Goal: Task Accomplishment & Management: Use online tool/utility

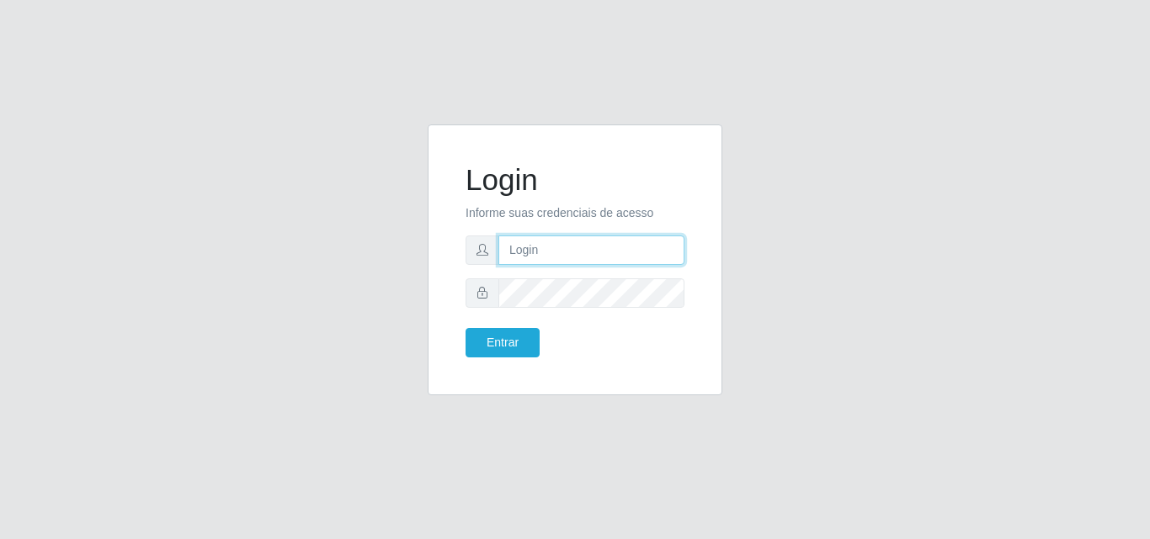
click at [571, 248] on input "text" at bounding box center [591, 250] width 186 height 29
type input "vitoria@saullus"
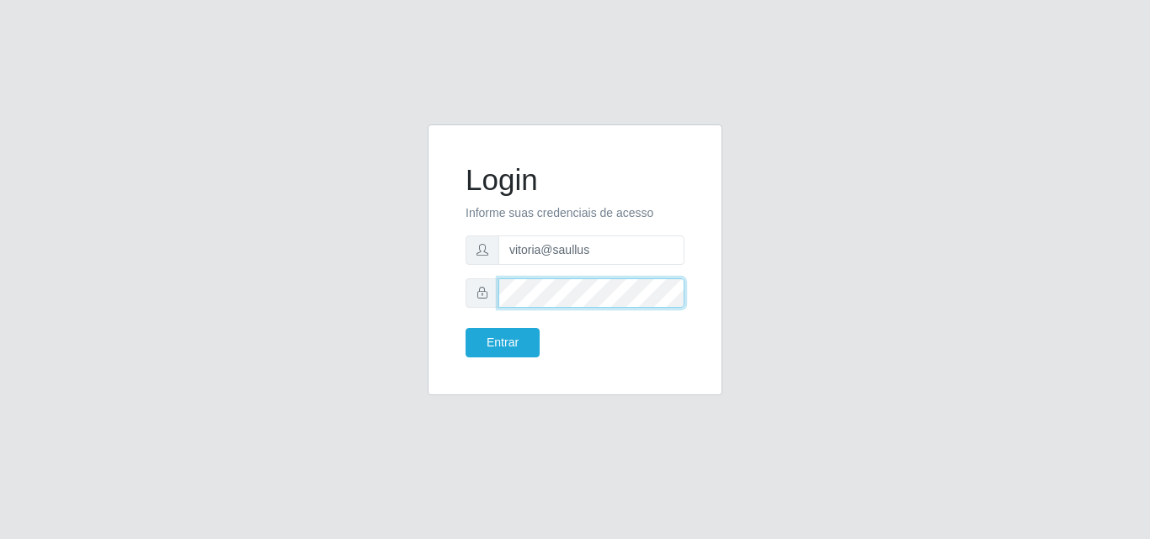
click at [465, 328] on button "Entrar" at bounding box center [502, 342] width 74 height 29
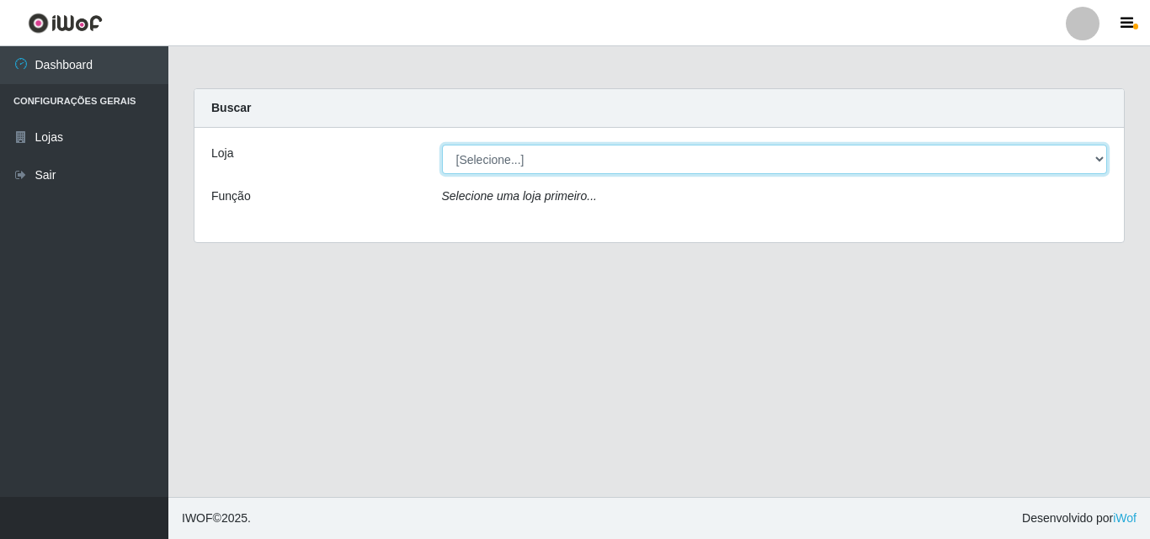
click at [622, 151] on select "[Selecione...] Saullus Supermercados" at bounding box center [775, 159] width 666 height 29
select select "423"
click at [442, 145] on select "[Selecione...] Saullus Supermercados" at bounding box center [775, 159] width 666 height 29
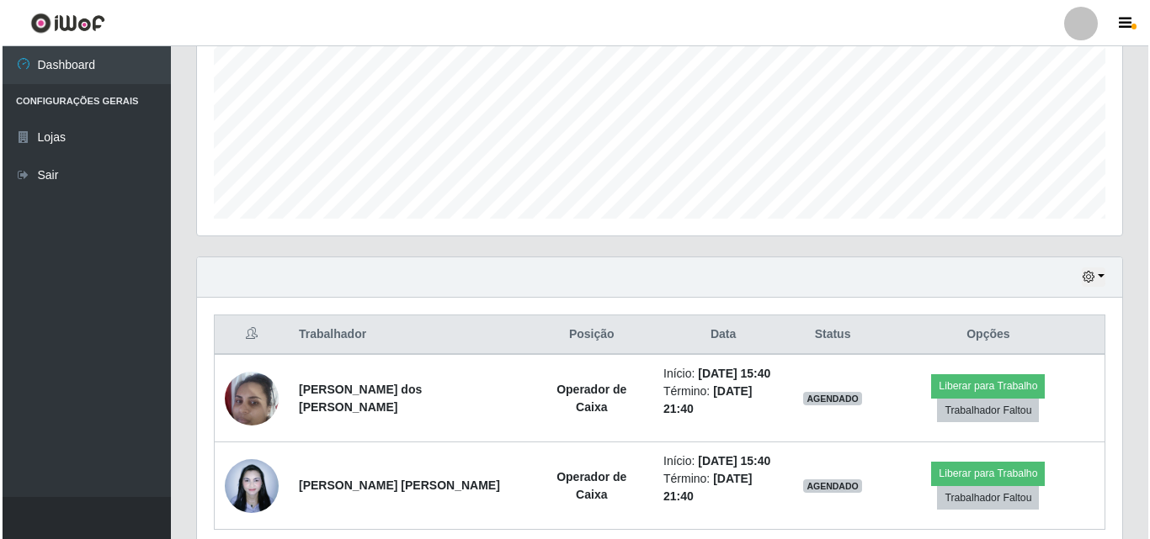
scroll to position [428, 0]
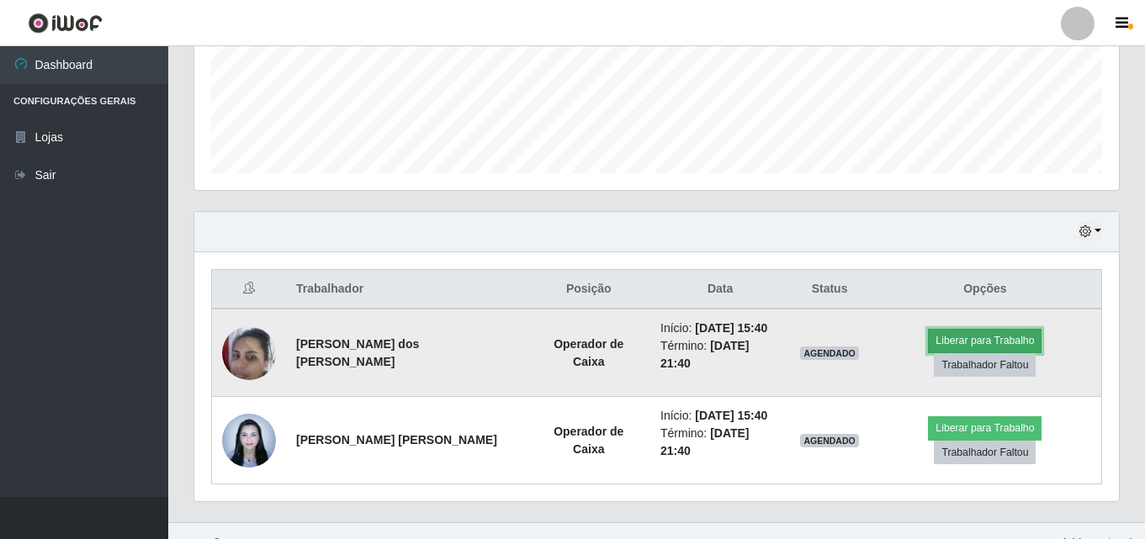
click at [928, 337] on button "Liberar para Trabalho" at bounding box center [985, 341] width 114 height 24
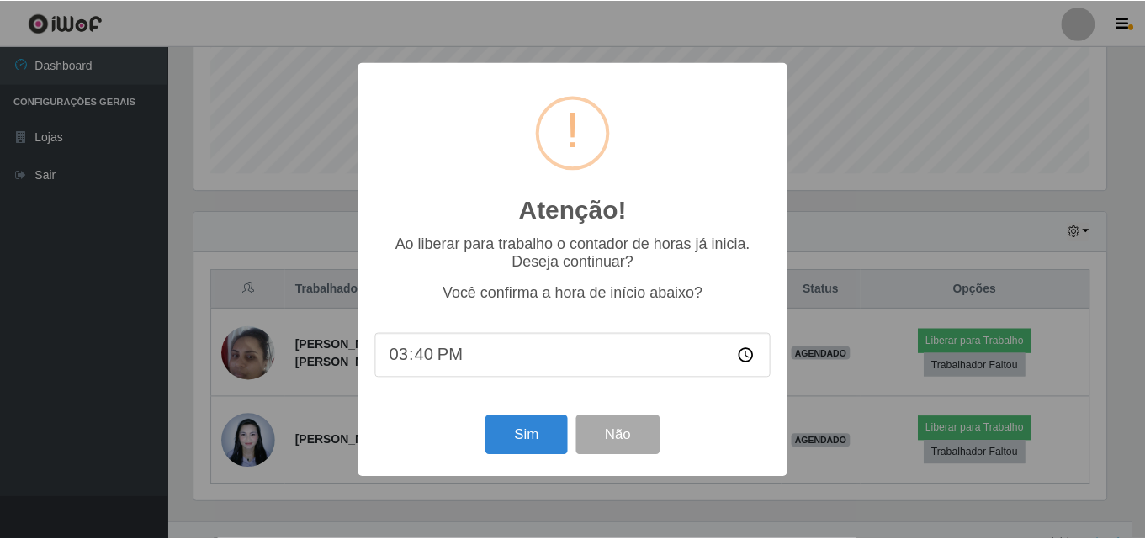
scroll to position [349, 916]
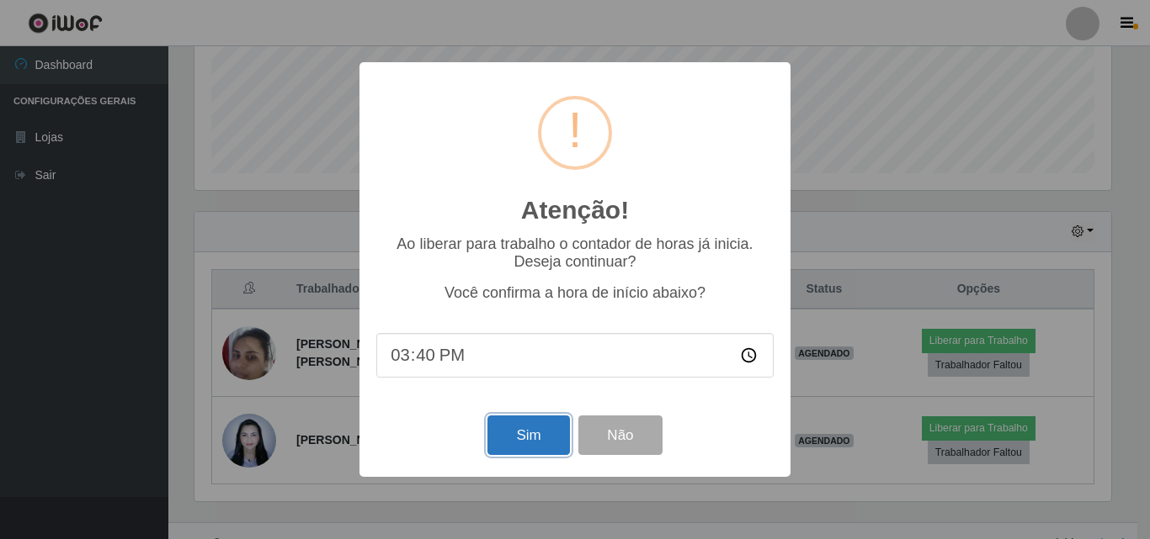
click at [533, 444] on button "Sim" at bounding box center [528, 436] width 82 height 40
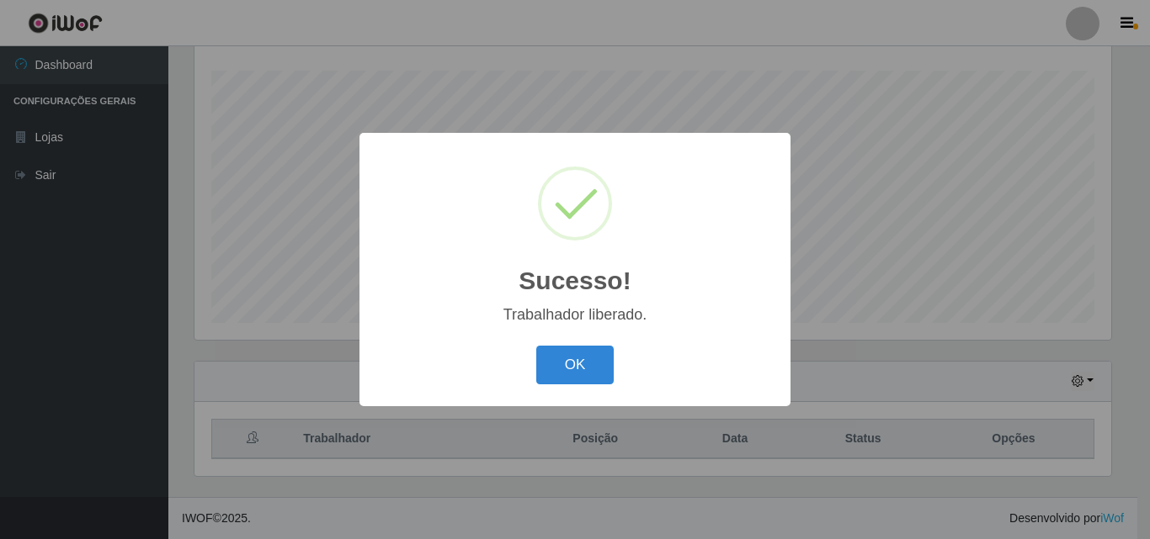
click at [906, 426] on div "Sucesso! × Trabalhador liberado. OK Cancel" at bounding box center [575, 269] width 1150 height 539
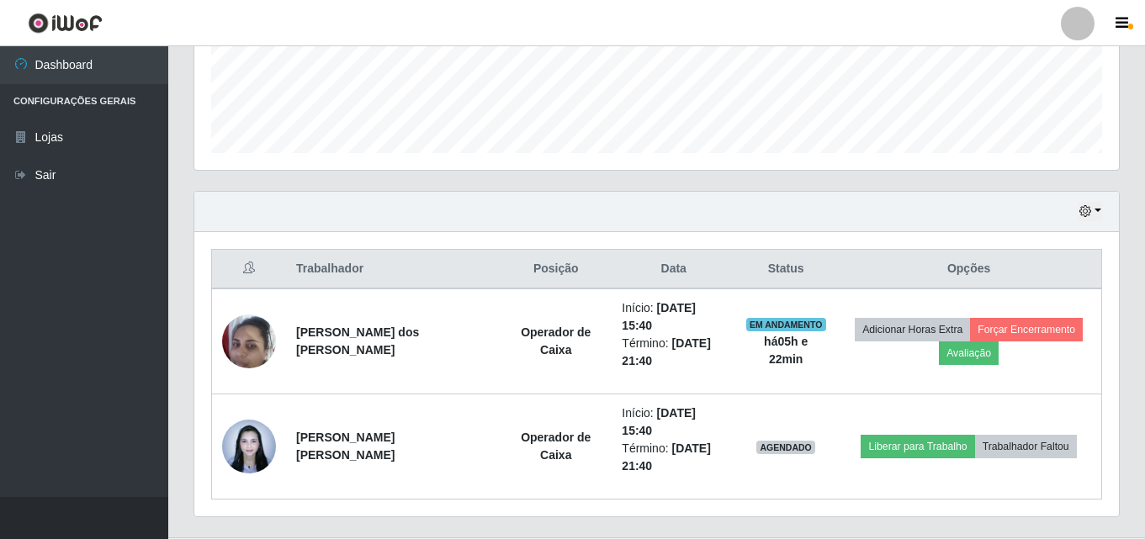
scroll to position [454, 0]
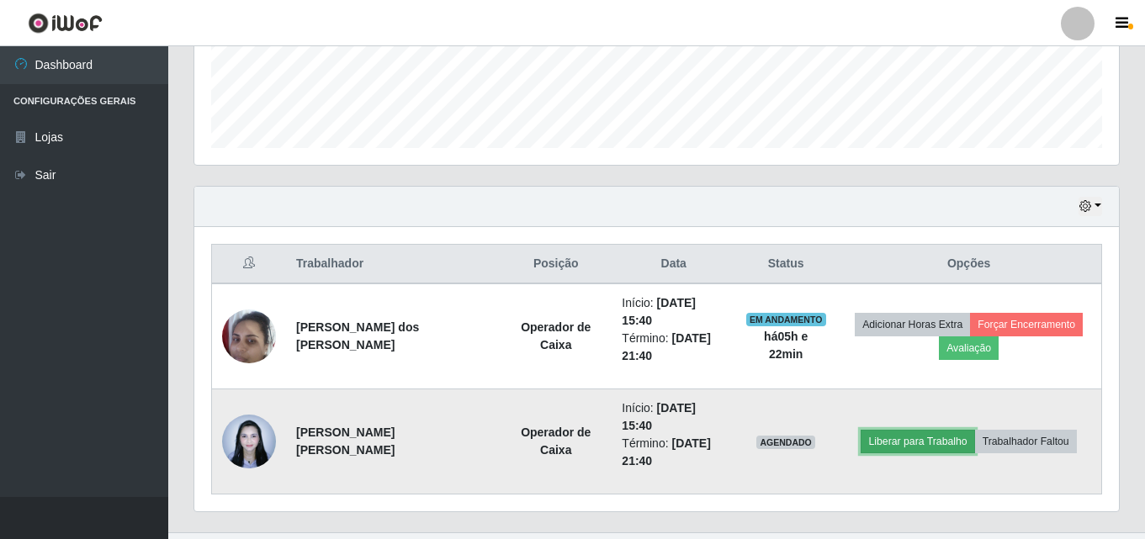
click at [910, 430] on button "Liberar para Trabalho" at bounding box center [918, 442] width 114 height 24
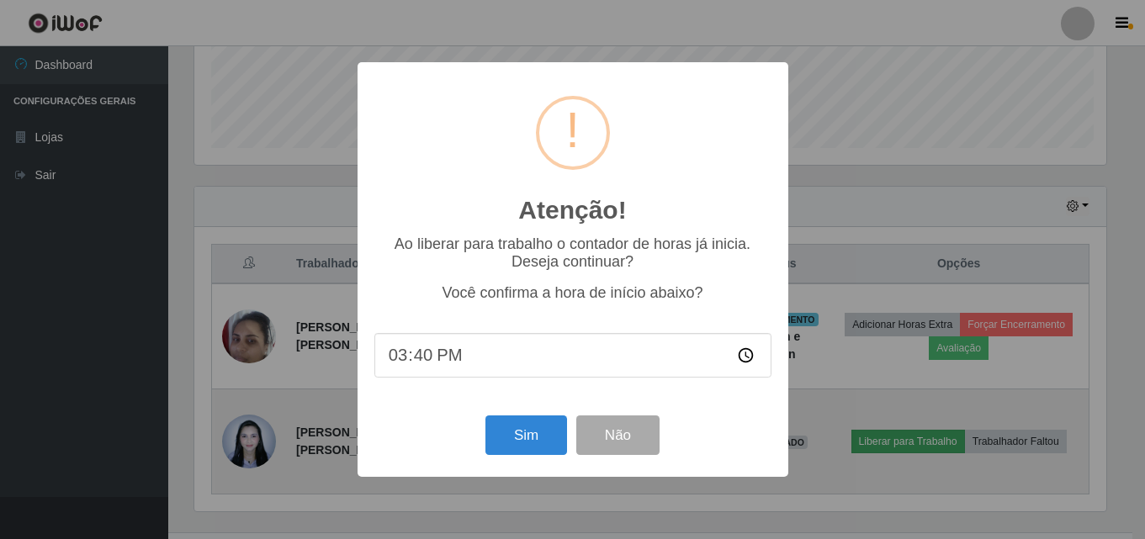
scroll to position [349, 916]
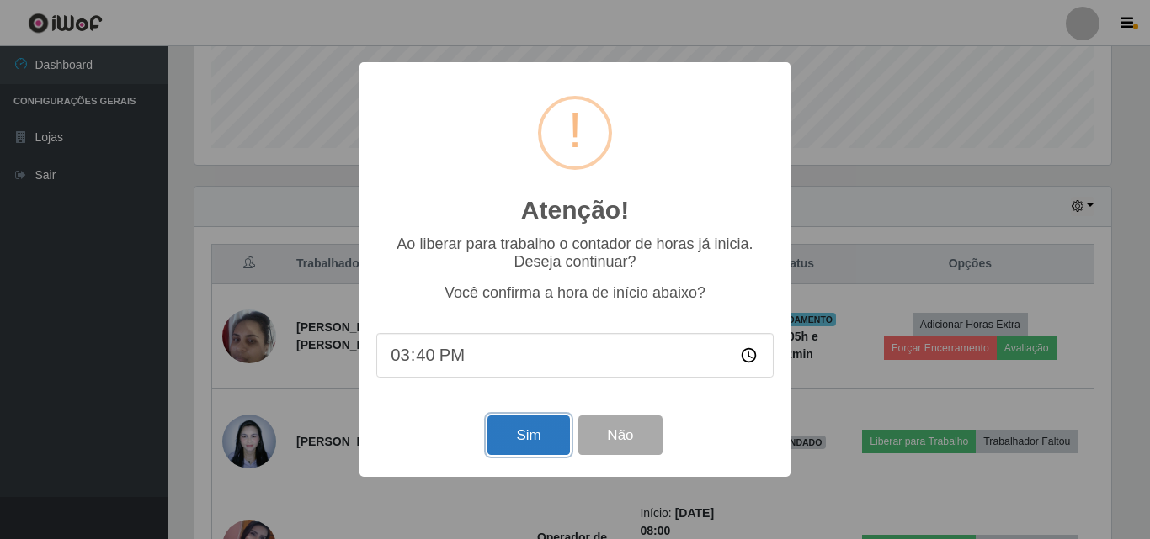
click at [556, 439] on button "Sim" at bounding box center [528, 436] width 82 height 40
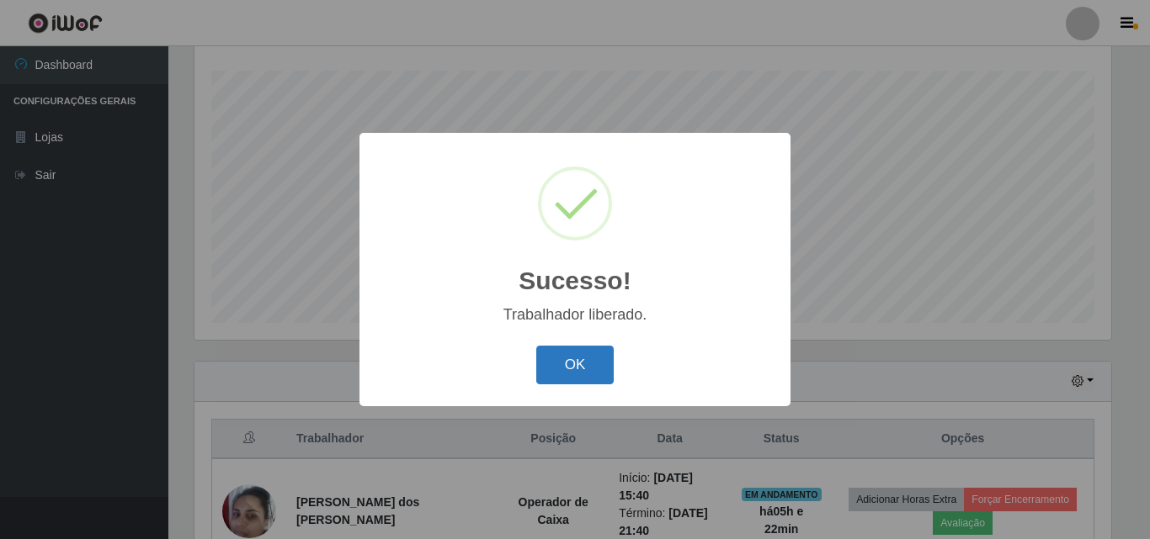
click at [576, 376] on button "OK" at bounding box center [575, 366] width 78 height 40
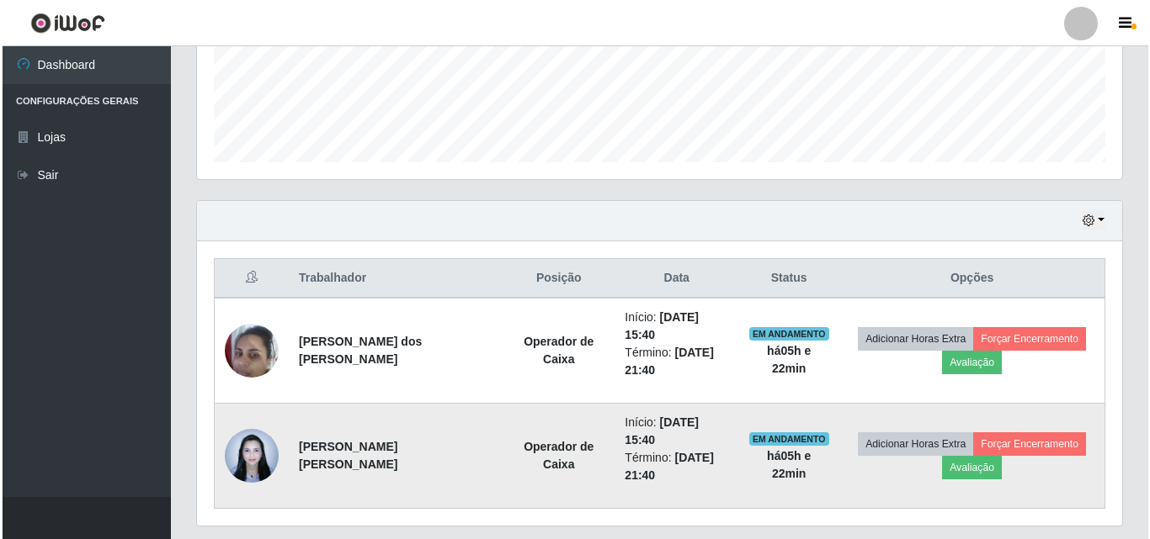
scroll to position [454, 0]
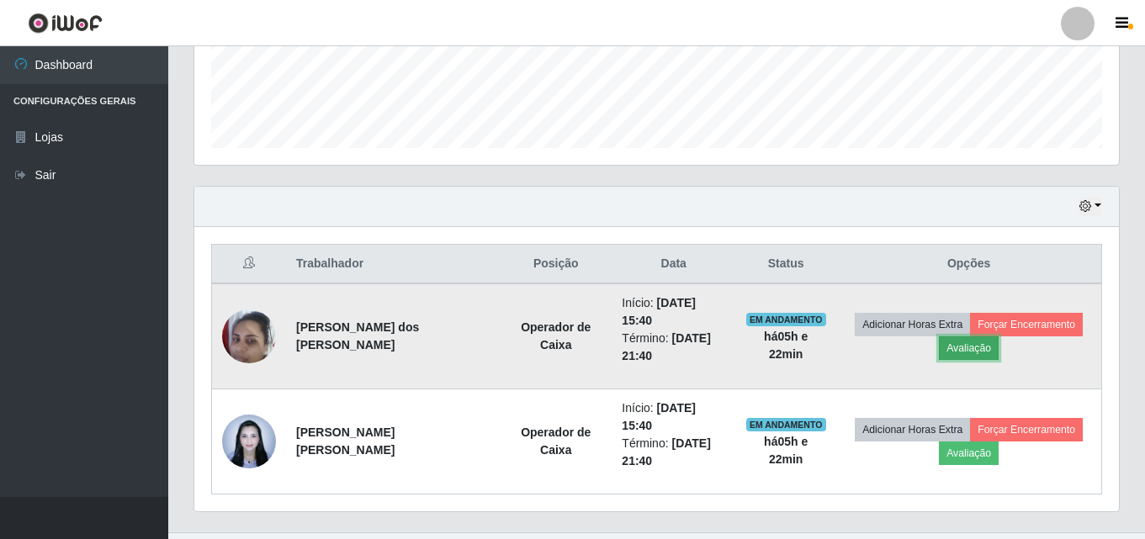
click at [943, 337] on button "Avaliação" at bounding box center [969, 349] width 60 height 24
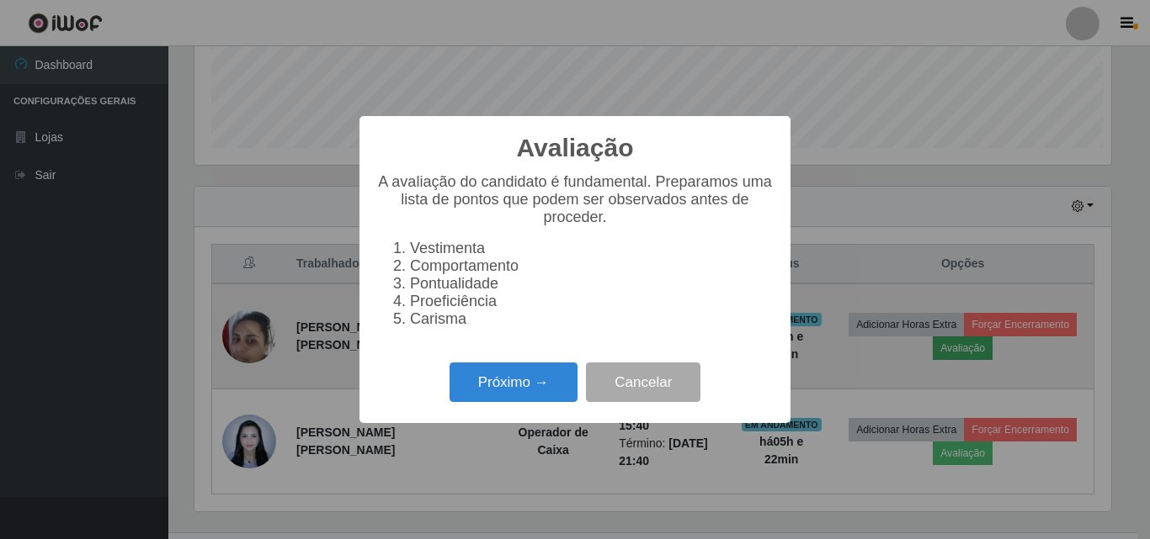
scroll to position [349, 916]
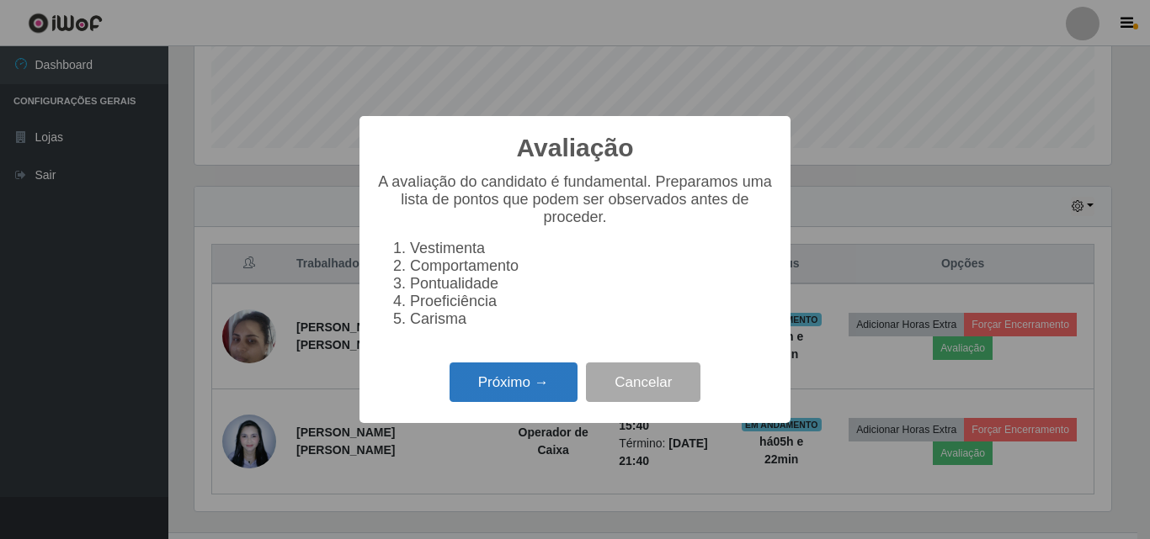
click at [555, 388] on button "Próximo →" at bounding box center [513, 383] width 128 height 40
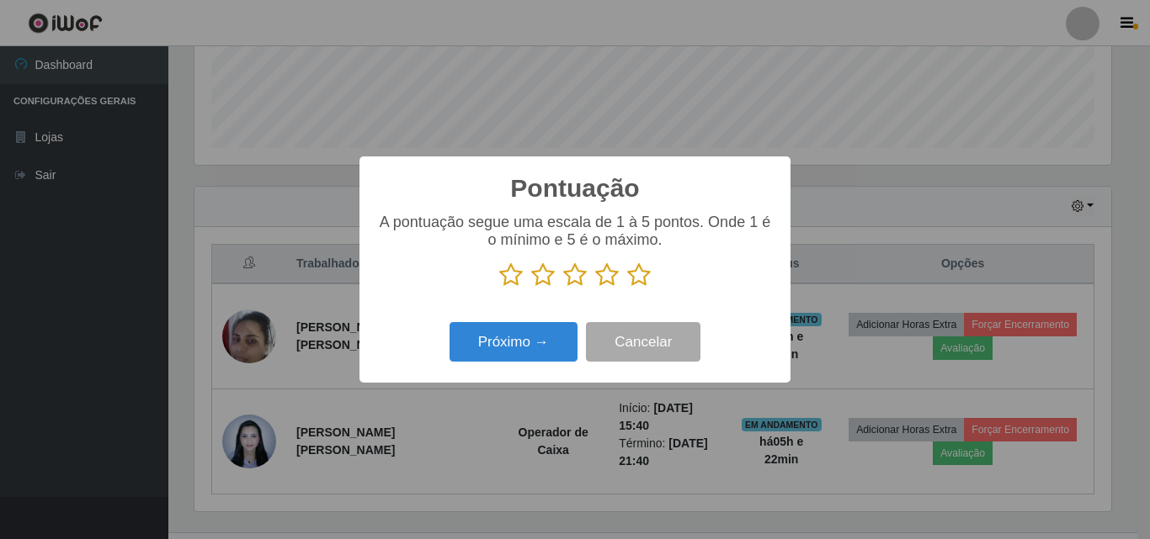
scroll to position [841184, 840617]
click at [639, 283] on icon at bounding box center [639, 275] width 24 height 25
click at [627, 288] on input "radio" at bounding box center [627, 288] width 0 height 0
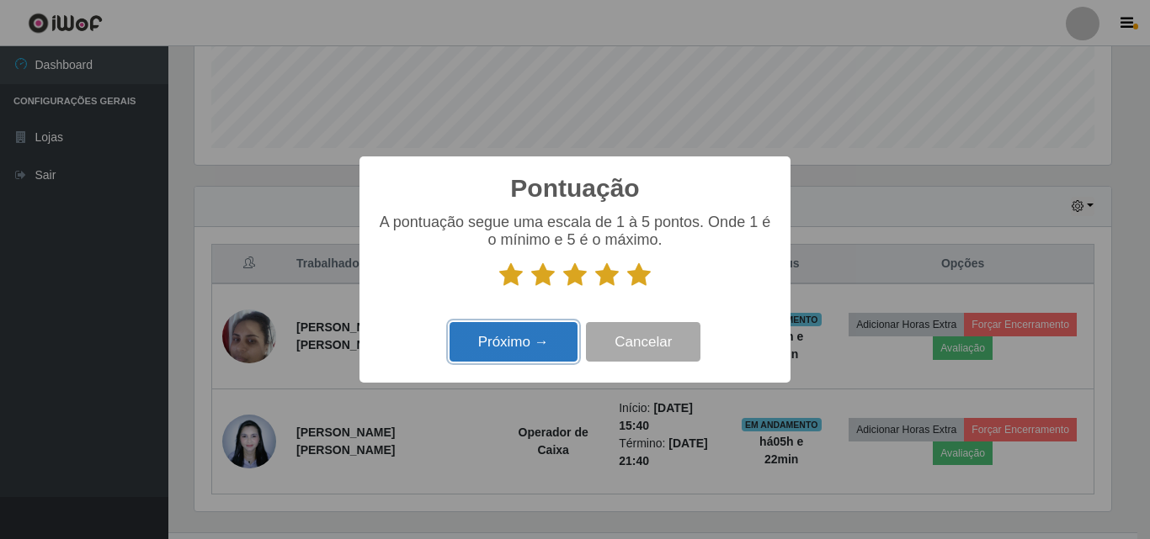
click at [525, 337] on button "Próximo →" at bounding box center [513, 342] width 128 height 40
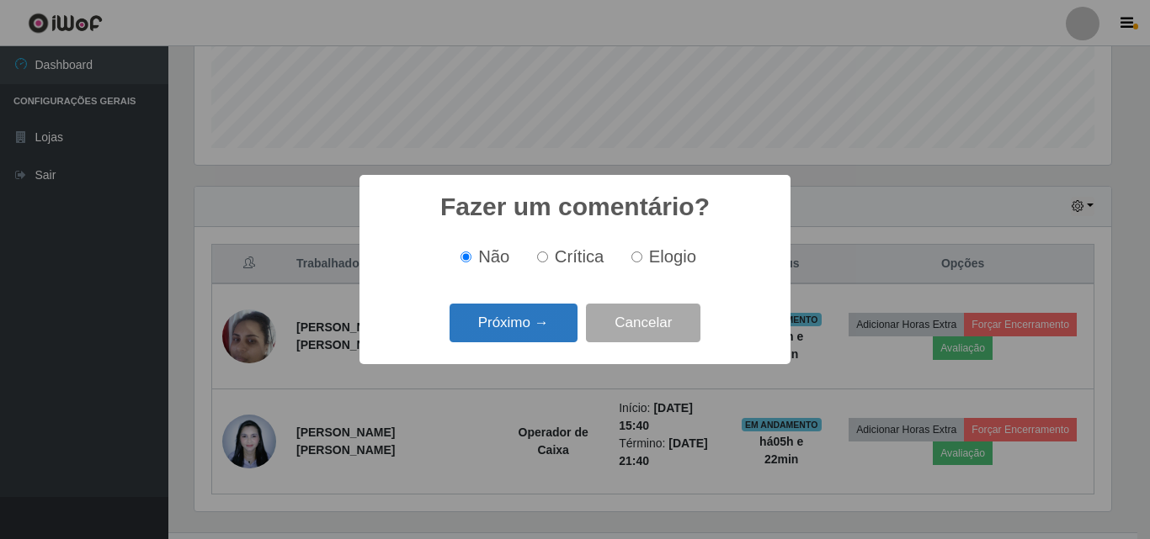
click at [505, 318] on button "Próximo →" at bounding box center [513, 324] width 128 height 40
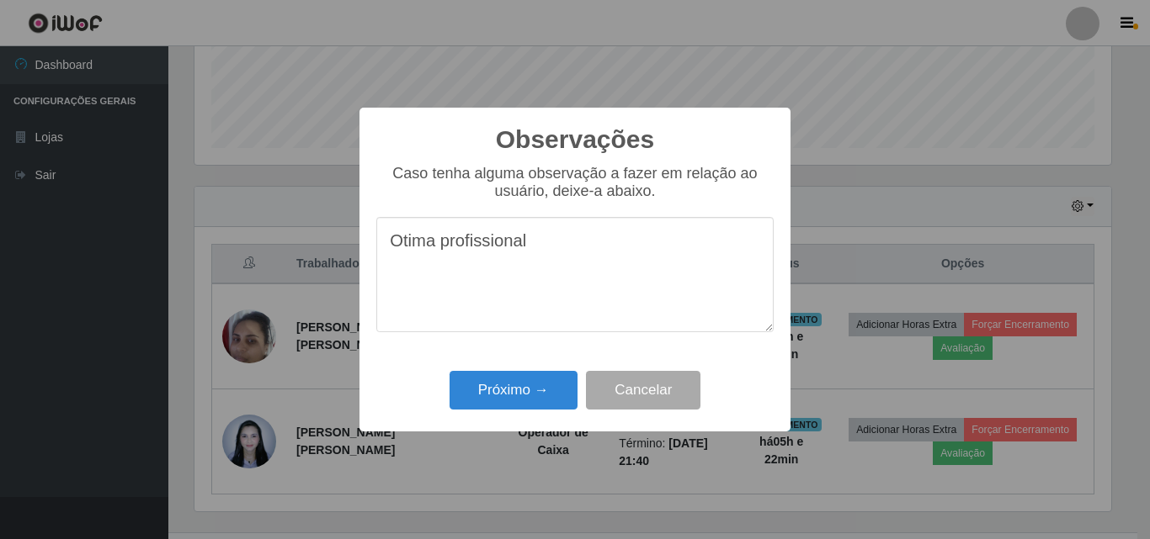
drag, startPoint x: 539, startPoint y: 256, endPoint x: 393, endPoint y: 257, distance: 145.6
click at [393, 257] on textarea "Otima profissional" at bounding box center [574, 274] width 397 height 115
type textarea "Otima profissional"
click at [541, 398] on button "Próximo →" at bounding box center [513, 391] width 128 height 40
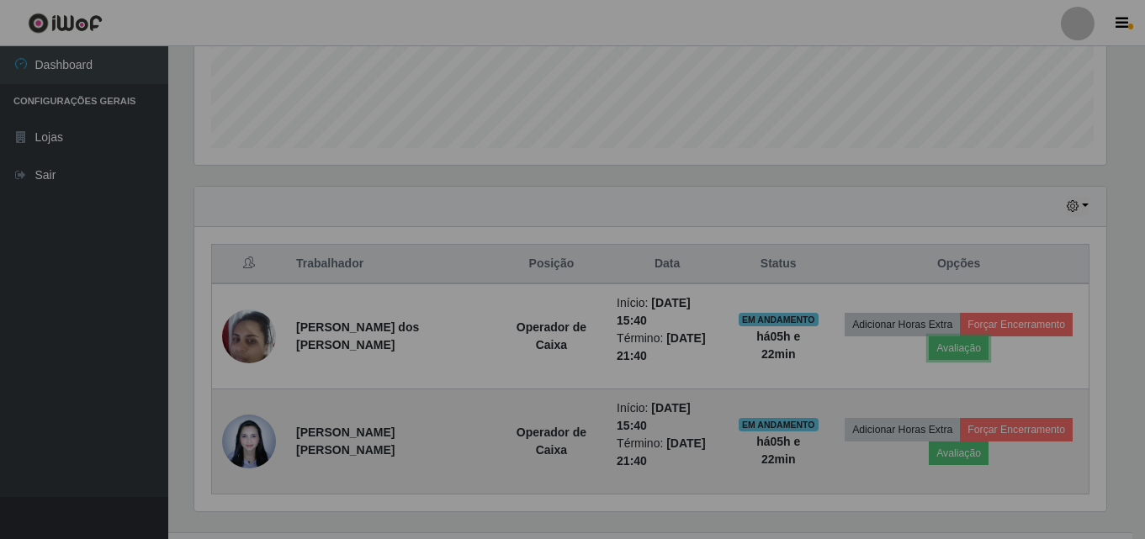
scroll to position [0, 0]
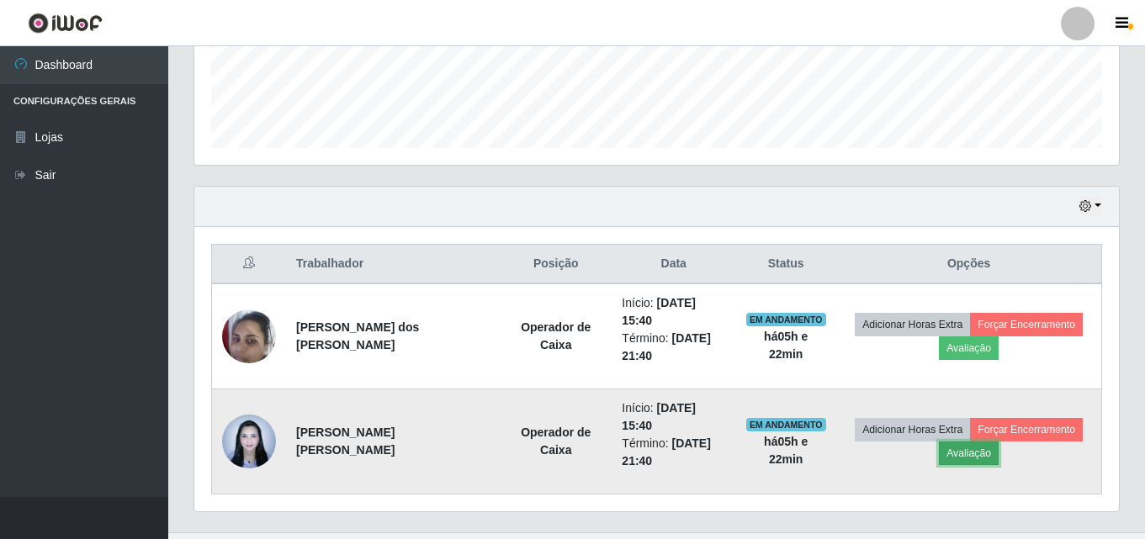
click at [948, 442] on button "Avaliação" at bounding box center [969, 454] width 60 height 24
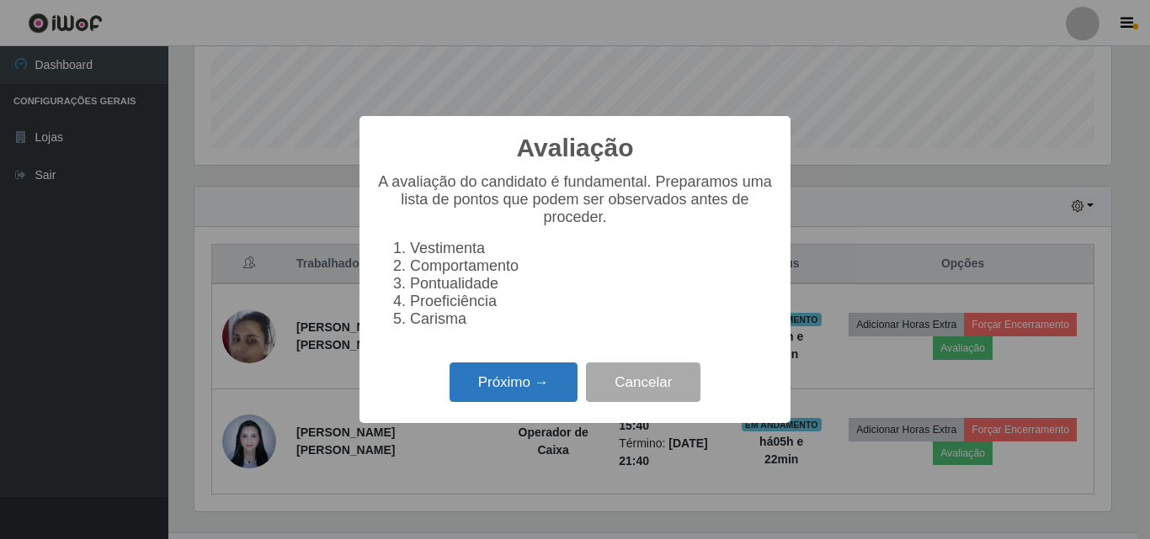
click at [500, 390] on button "Próximo →" at bounding box center [513, 383] width 128 height 40
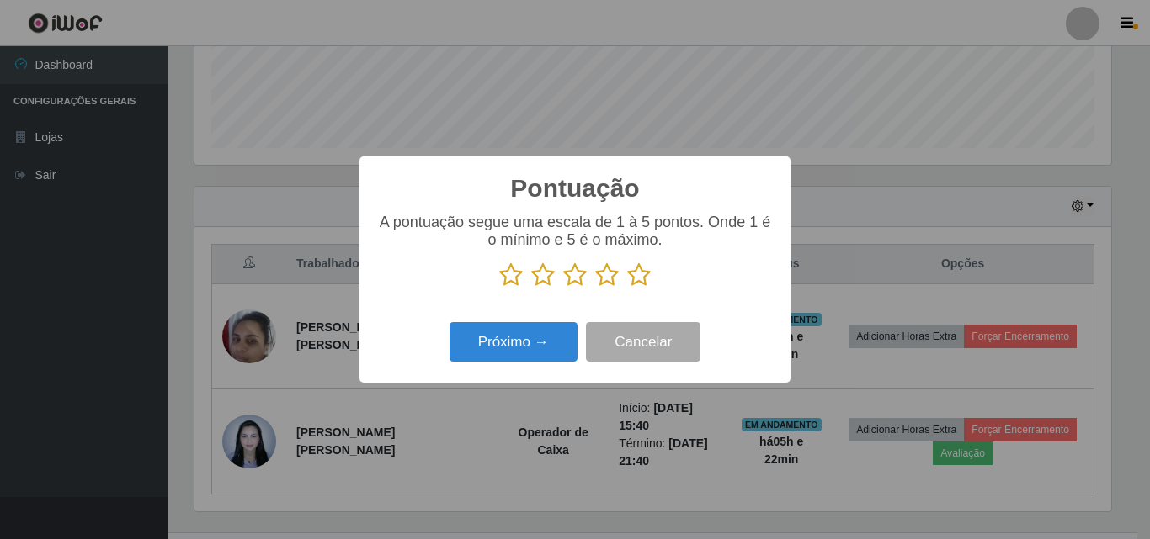
click at [636, 285] on icon at bounding box center [639, 275] width 24 height 25
click at [627, 288] on input "radio" at bounding box center [627, 288] width 0 height 0
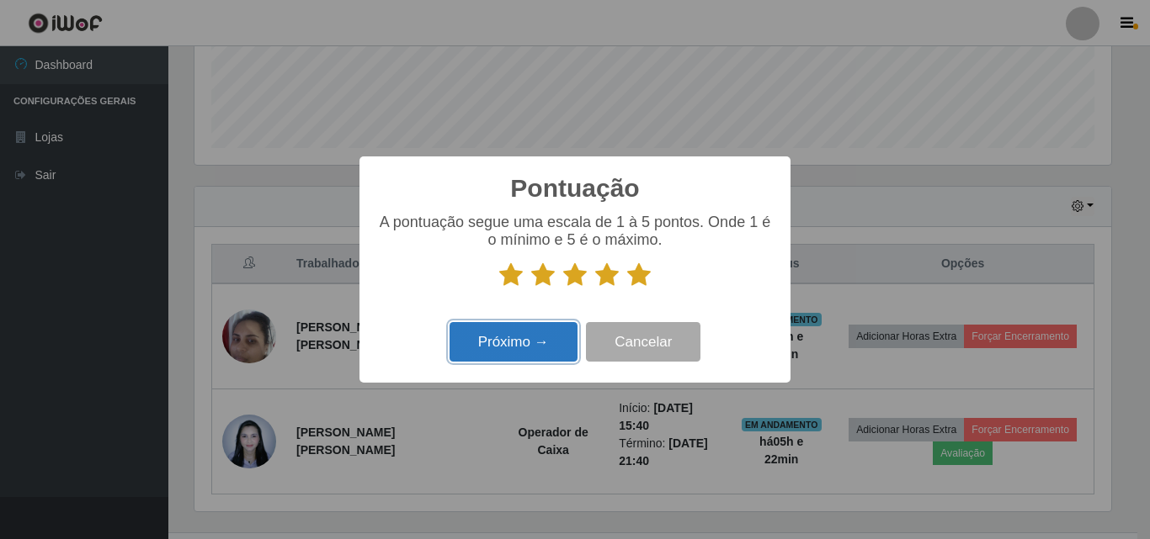
click at [553, 339] on button "Próximo →" at bounding box center [513, 342] width 128 height 40
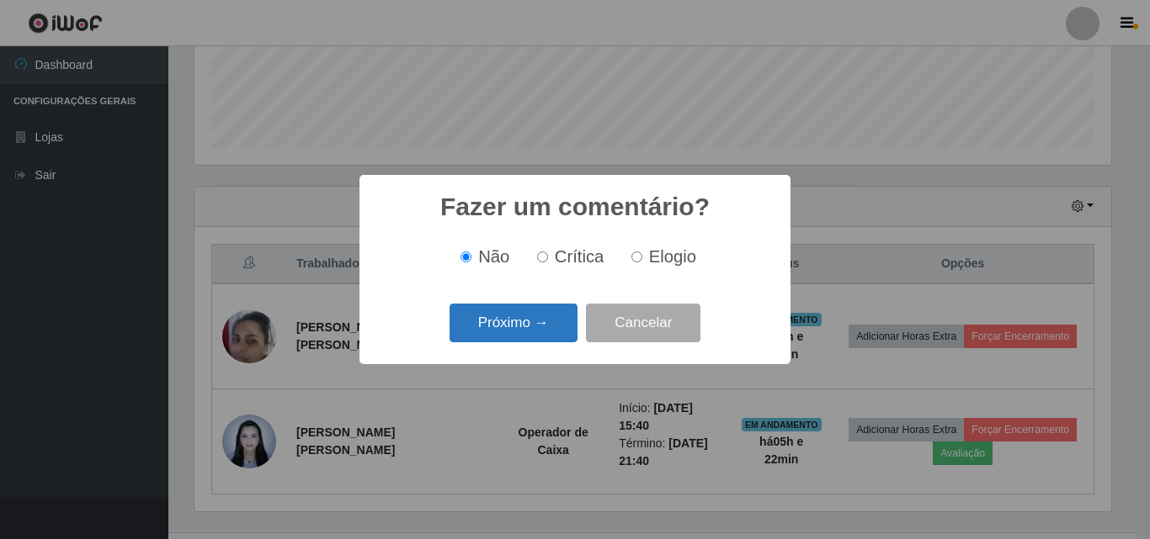
click at [539, 337] on button "Próximo →" at bounding box center [513, 324] width 128 height 40
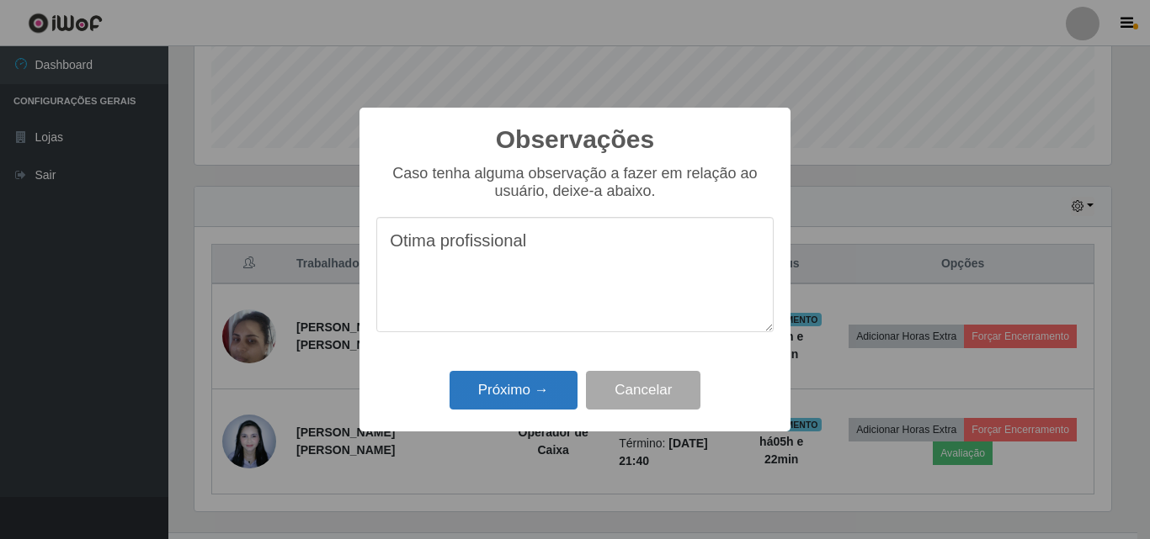
type textarea "Otima profissional"
click at [513, 375] on button "Próximo →" at bounding box center [513, 391] width 128 height 40
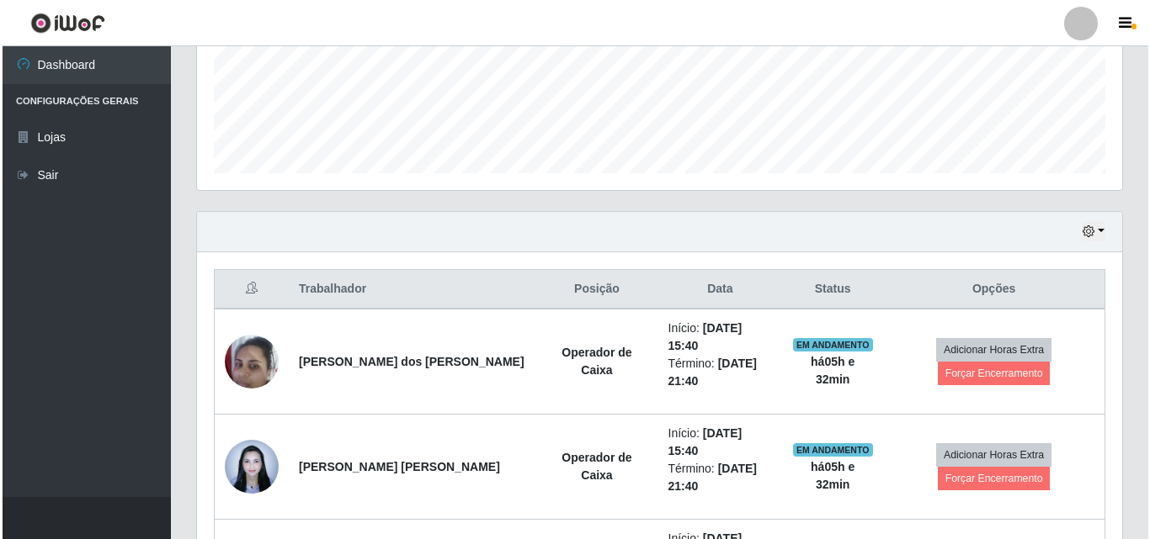
scroll to position [454, 0]
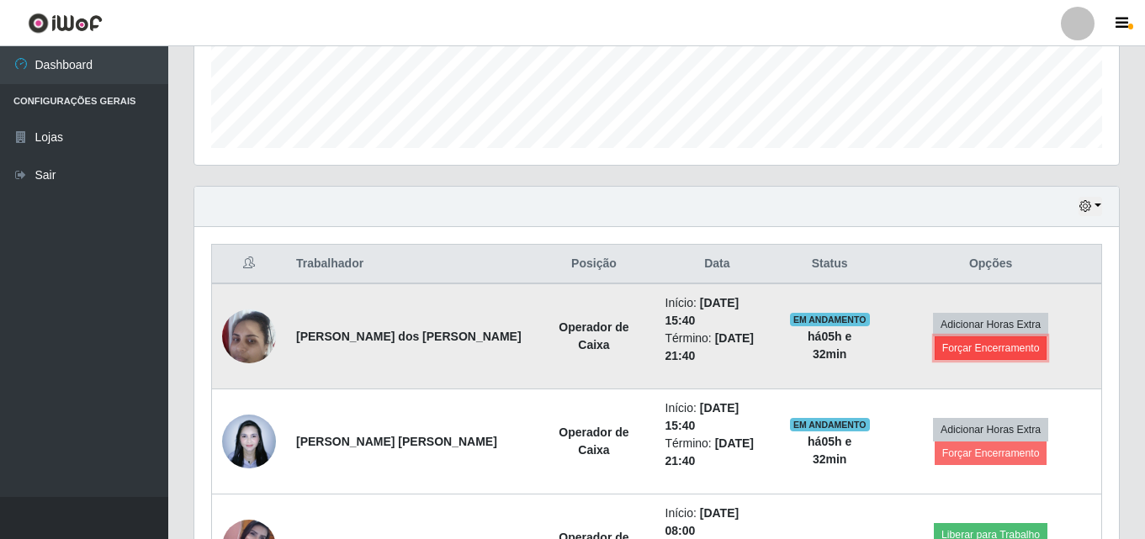
click at [1027, 357] on button "Forçar Encerramento" at bounding box center [991, 349] width 113 height 24
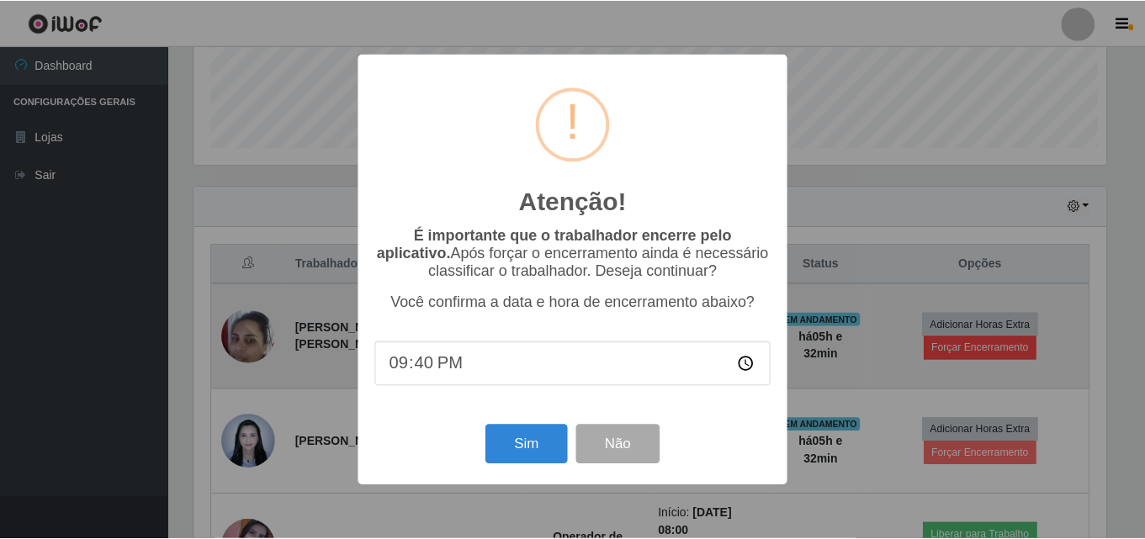
scroll to position [349, 916]
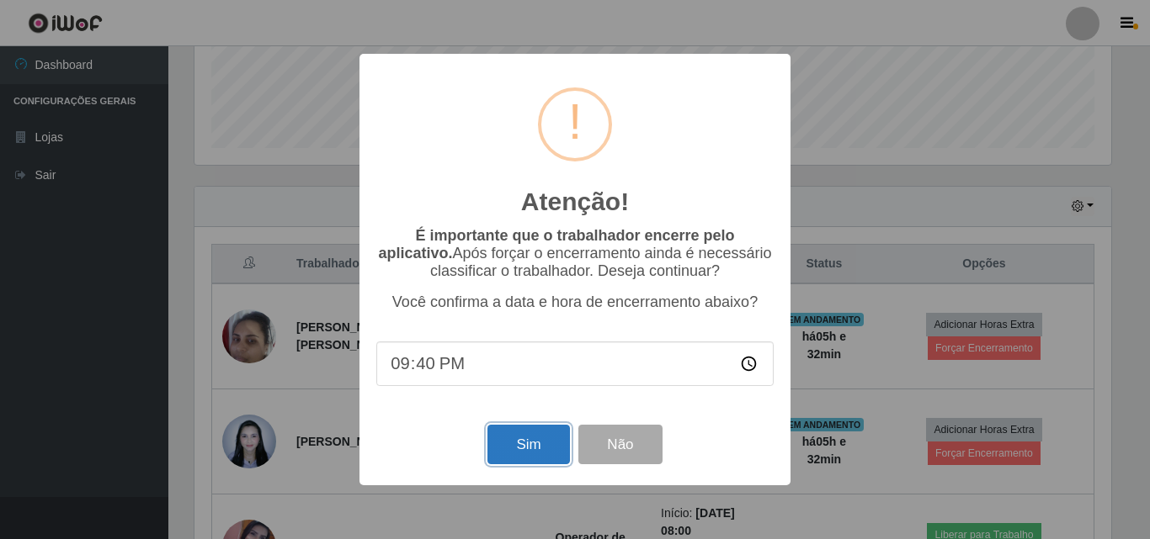
click at [550, 447] on button "Sim" at bounding box center [528, 445] width 82 height 40
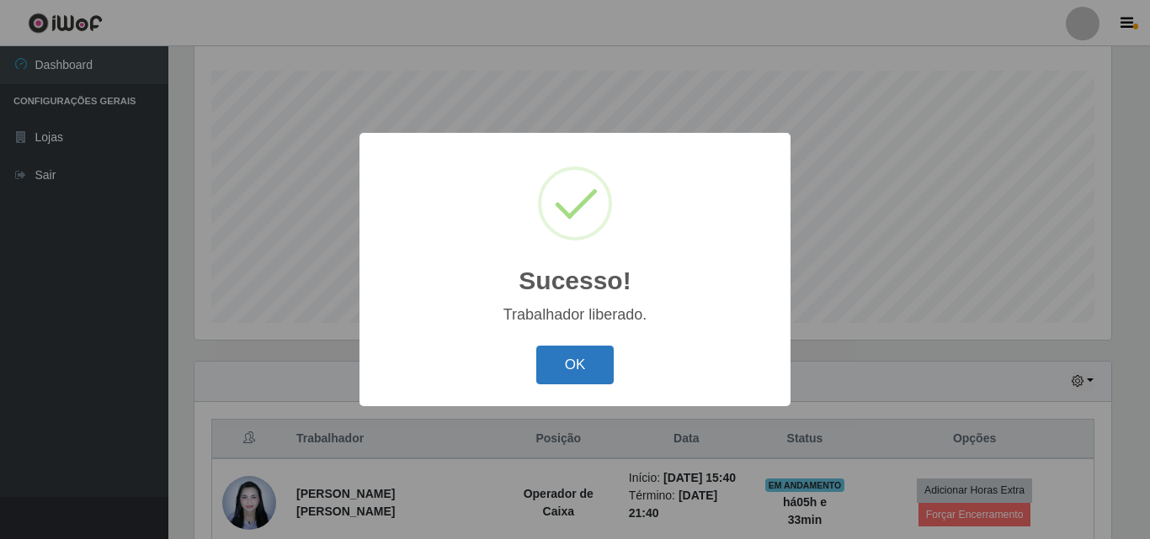
click at [586, 364] on button "OK" at bounding box center [575, 366] width 78 height 40
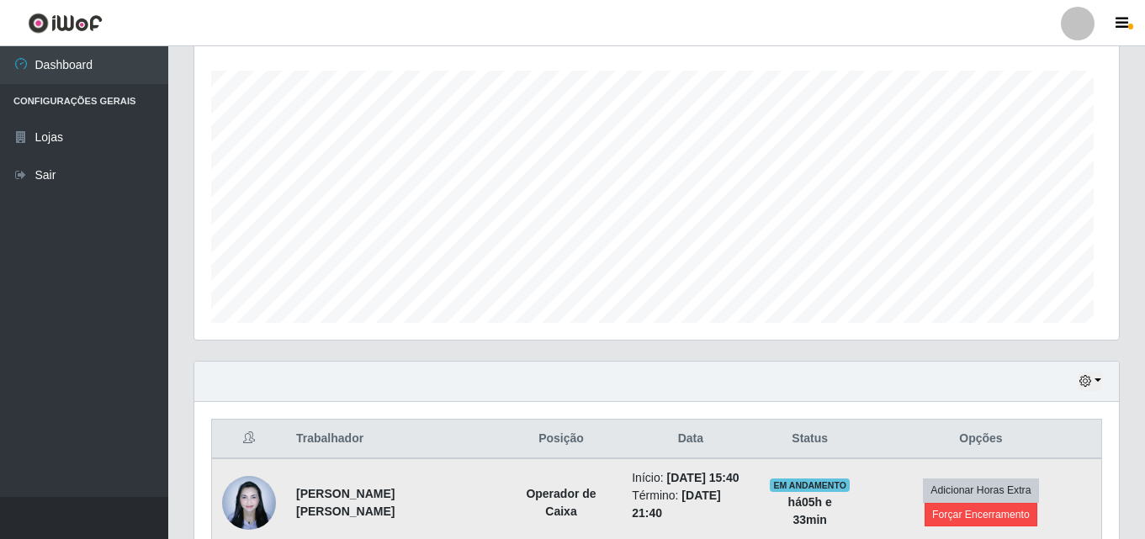
scroll to position [349, 925]
click at [1038, 503] on button "Forçar Encerramento" at bounding box center [981, 515] width 113 height 24
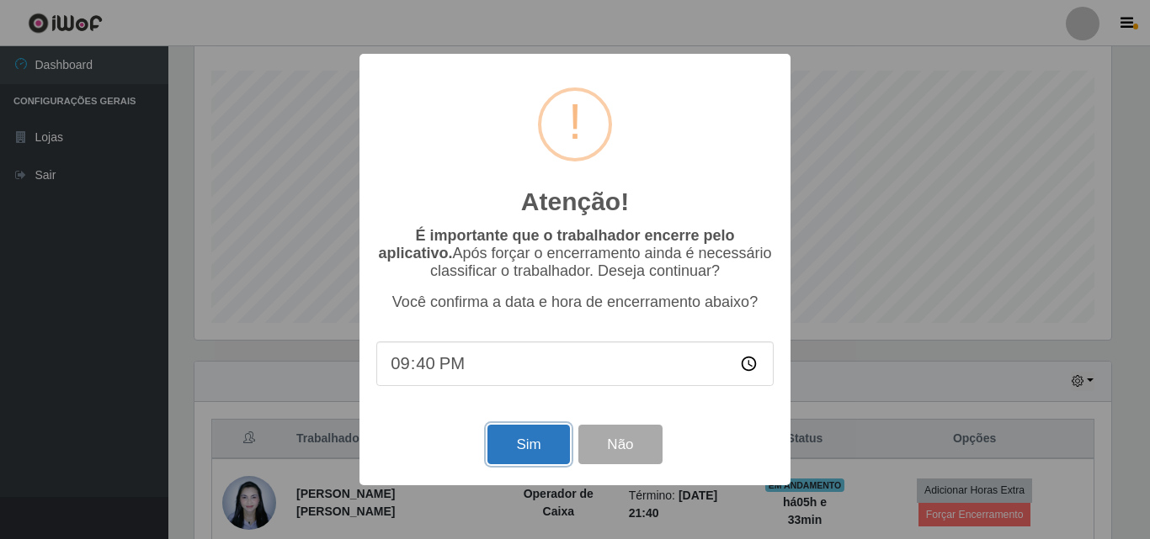
click at [517, 450] on button "Sim" at bounding box center [528, 445] width 82 height 40
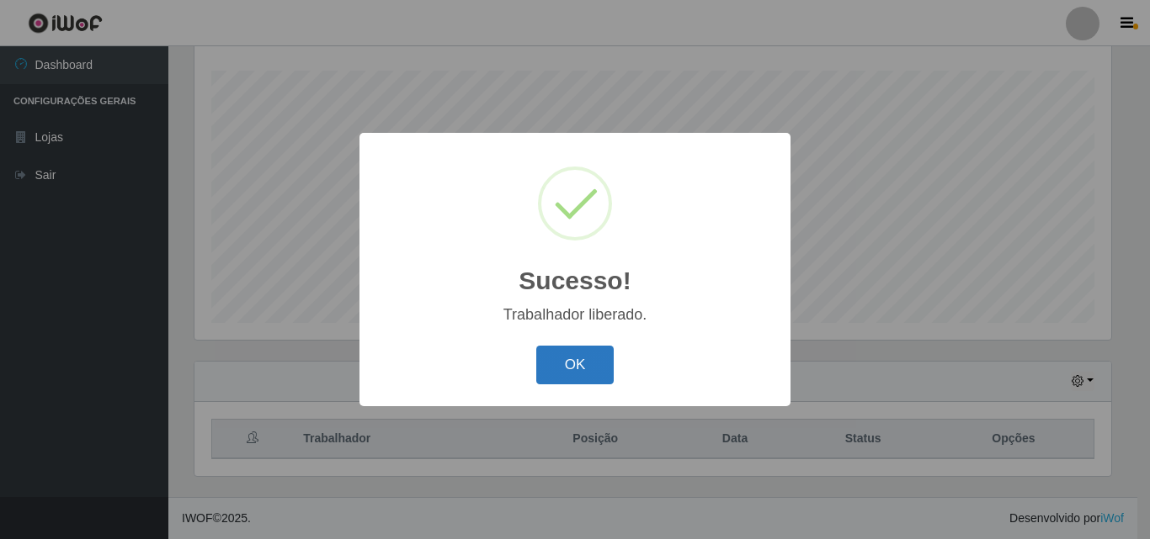
click at [583, 361] on button "OK" at bounding box center [575, 366] width 78 height 40
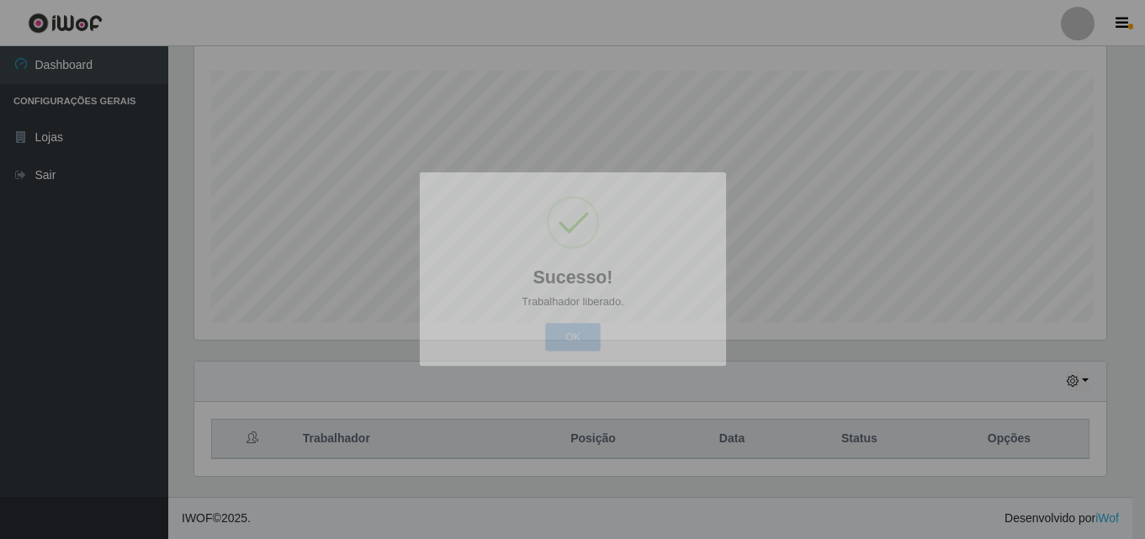
scroll to position [349, 925]
